Goal: Task Accomplishment & Management: Complete application form

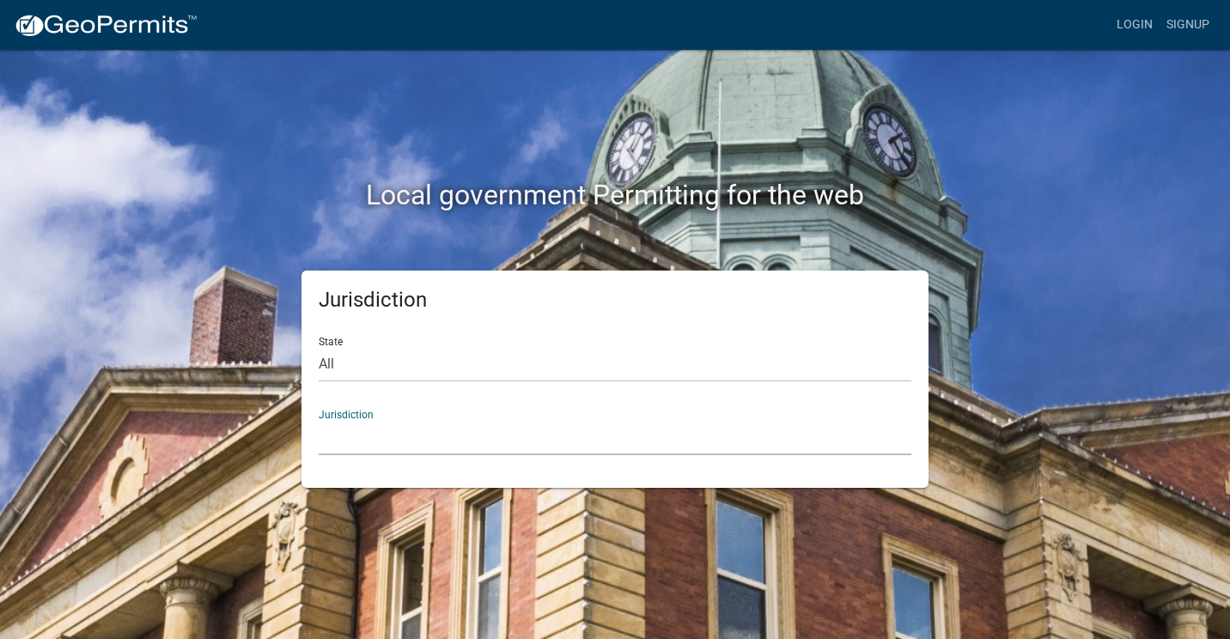
click at [358, 433] on select "[GEOGRAPHIC_DATA], [US_STATE] [GEOGRAPHIC_DATA], [US_STATE][PERSON_NAME][GEOGRA…" at bounding box center [615, 437] width 593 height 35
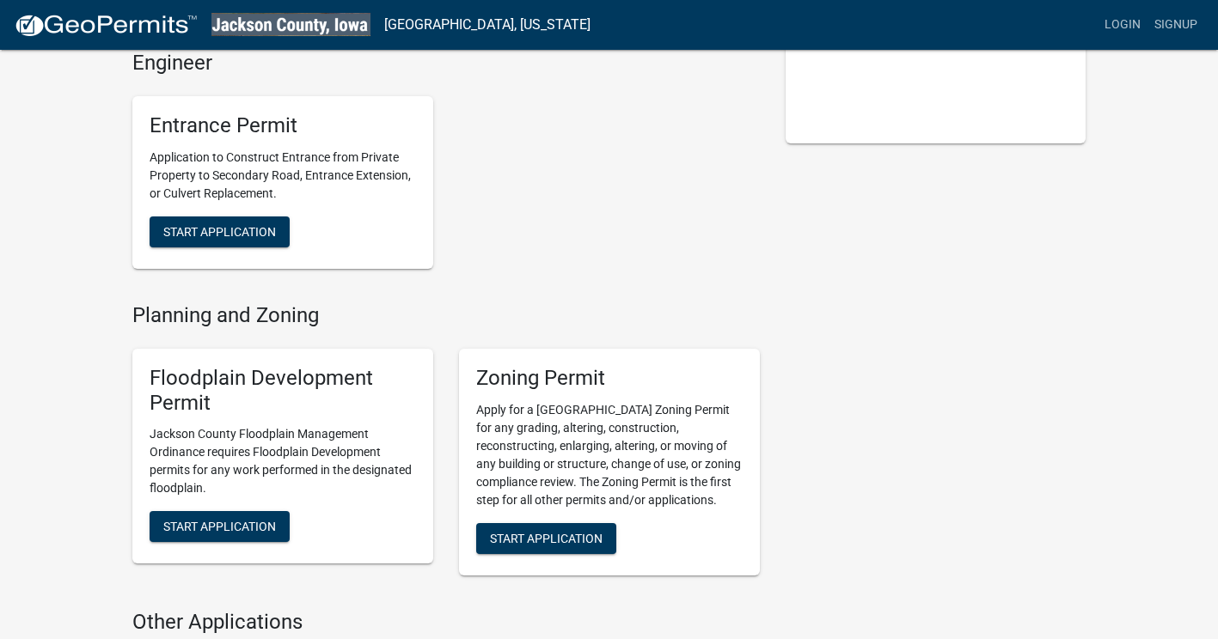
scroll to position [362, 0]
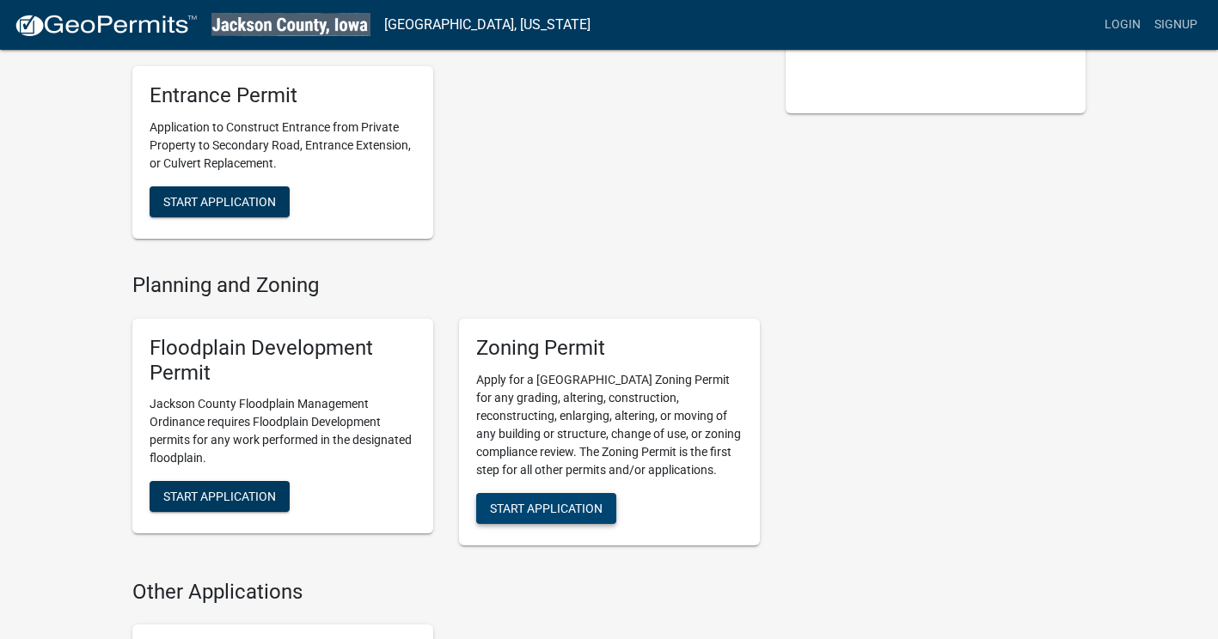
click at [533, 503] on span "Start Application" at bounding box center [546, 508] width 113 height 14
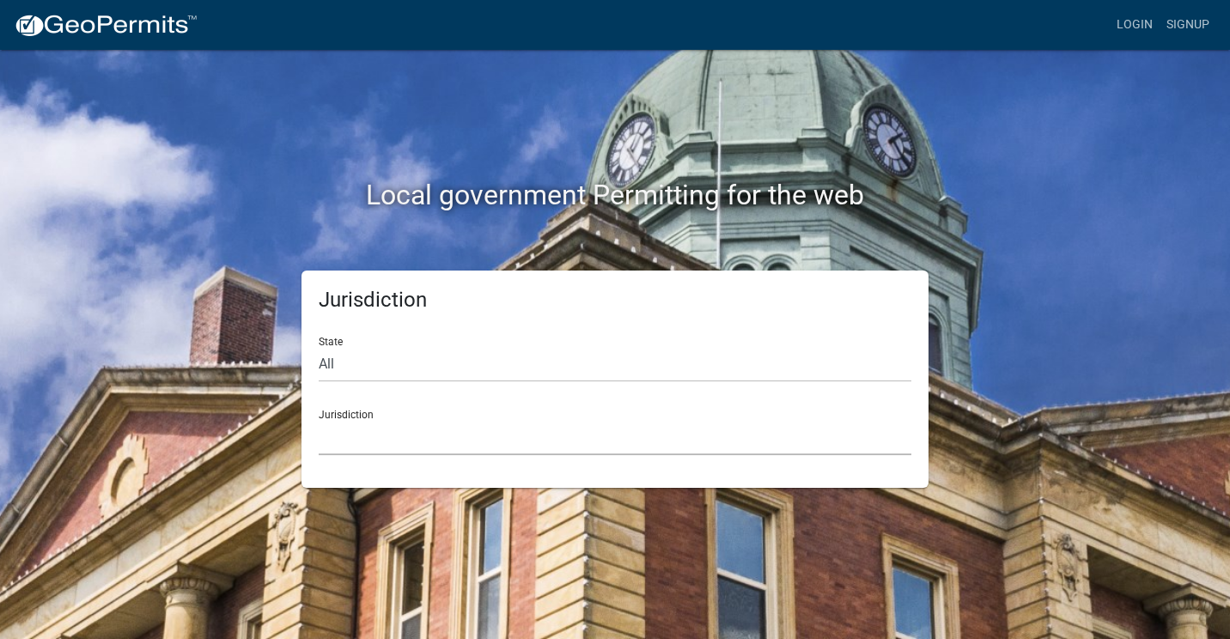
click at [327, 421] on select "[GEOGRAPHIC_DATA], [US_STATE] [GEOGRAPHIC_DATA], [US_STATE][PERSON_NAME][GEOGRA…" at bounding box center [615, 437] width 593 height 35
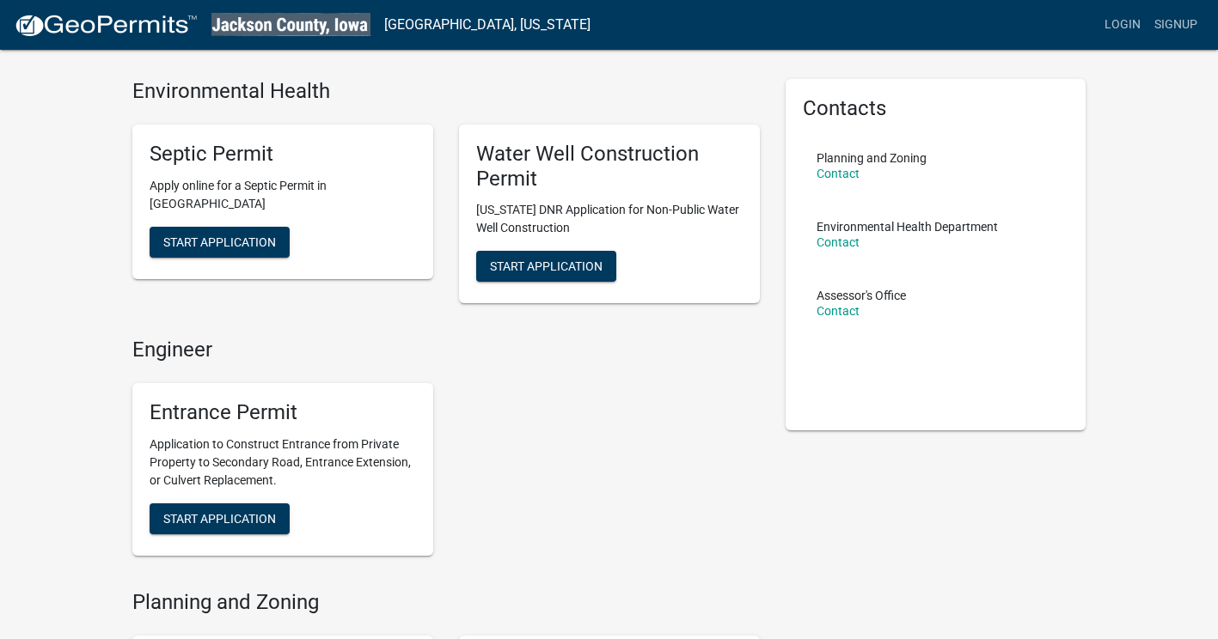
scroll to position [86, 0]
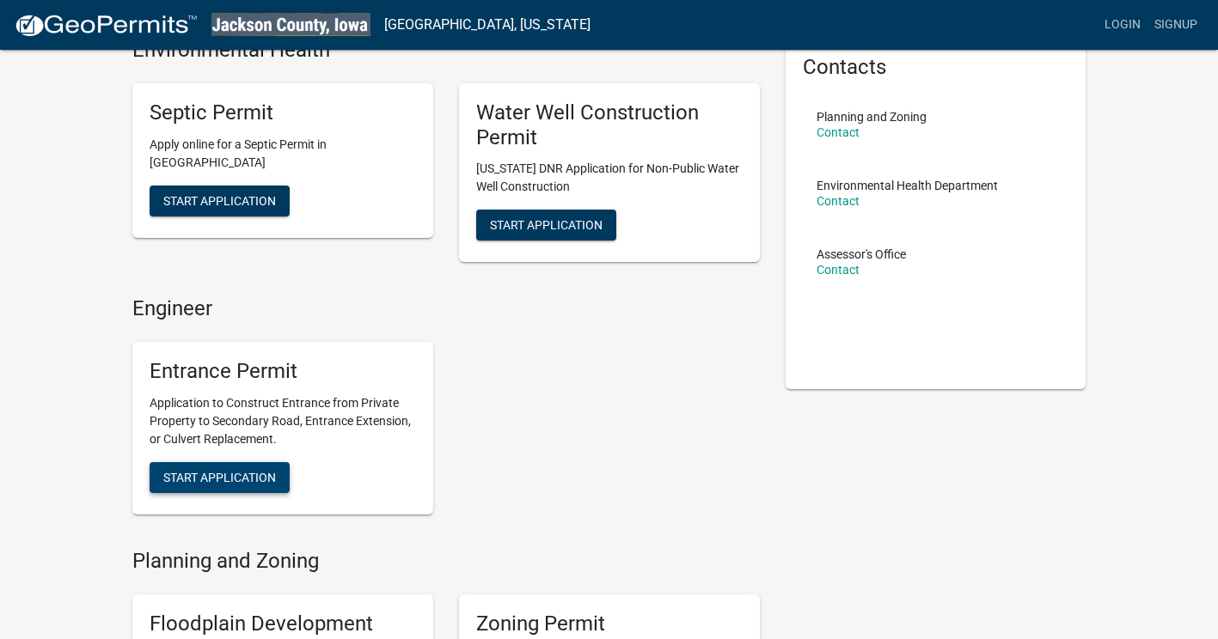
click at [241, 476] on span "Start Application" at bounding box center [219, 477] width 113 height 14
